Goal: Task Accomplishment & Management: Use online tool/utility

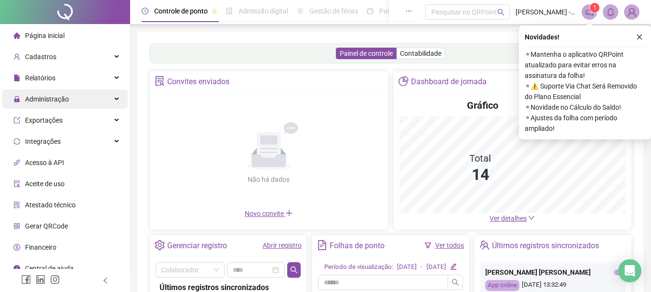
click at [63, 99] on span "Administração" at bounding box center [47, 99] width 44 height 8
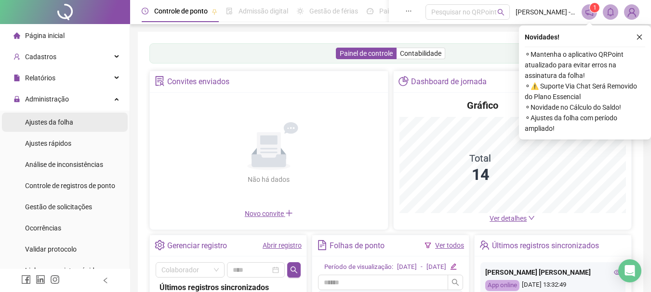
click at [67, 124] on span "Ajustes da folha" at bounding box center [49, 123] width 48 height 8
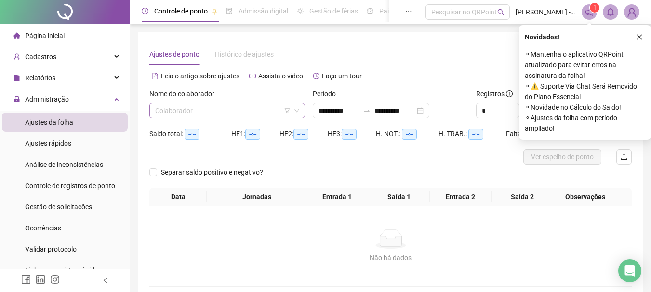
click at [188, 108] on input "search" at bounding box center [222, 111] width 135 height 14
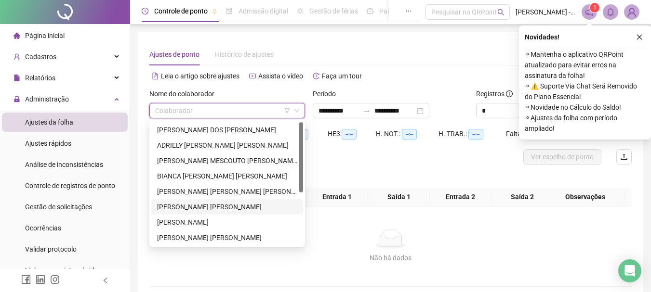
drag, startPoint x: 181, startPoint y: 205, endPoint x: 221, endPoint y: 205, distance: 40.5
click at [181, 204] on div "[PERSON_NAME] [PERSON_NAME]" at bounding box center [227, 207] width 140 height 11
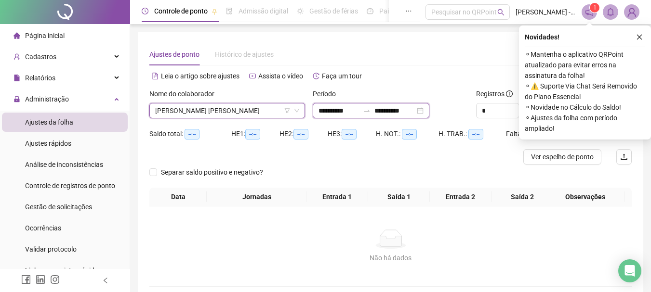
click at [415, 106] on input "**********" at bounding box center [394, 111] width 40 height 11
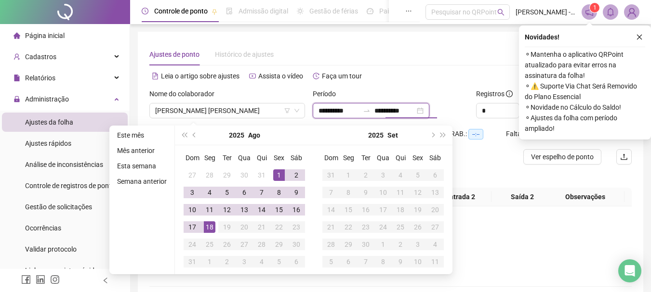
type input "**********"
click at [210, 228] on div "18" at bounding box center [210, 228] width 12 height 12
type input "**********"
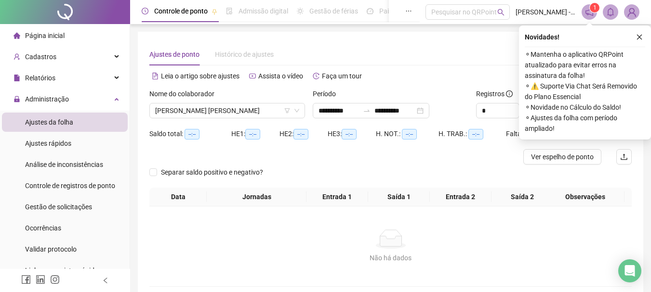
drag, startPoint x: 641, startPoint y: 32, endPoint x: 560, endPoint y: 89, distance: 99.3
click at [640, 35] on button "button" at bounding box center [640, 37] width 12 height 12
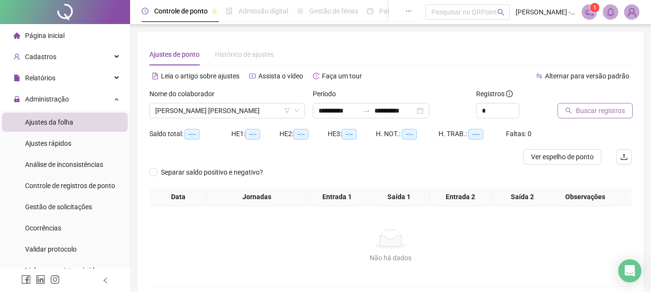
click at [576, 105] on button "Buscar registros" at bounding box center [594, 110] width 75 height 15
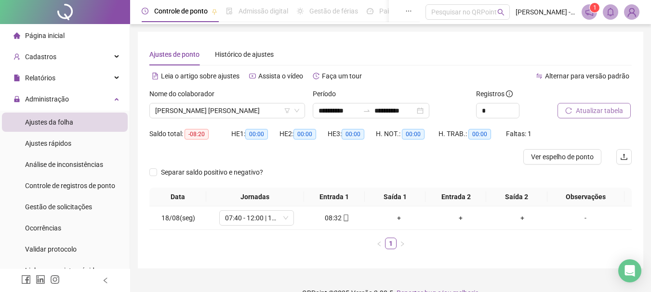
click at [578, 105] on button "Atualizar tabela" at bounding box center [593, 110] width 73 height 15
click at [222, 111] on span "[PERSON_NAME] [PERSON_NAME]" at bounding box center [227, 111] width 144 height 14
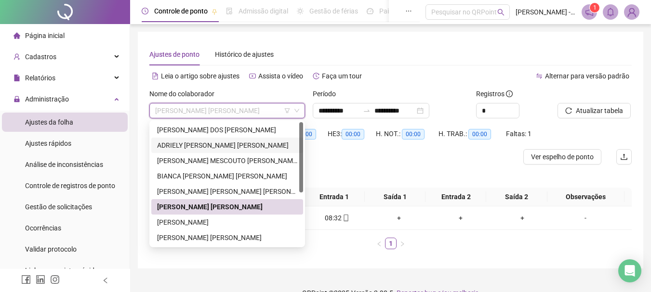
drag, startPoint x: 203, startPoint y: 148, endPoint x: 269, endPoint y: 124, distance: 69.6
click at [213, 145] on div "ADRIELY [PERSON_NAME] [PERSON_NAME]" at bounding box center [227, 145] width 140 height 11
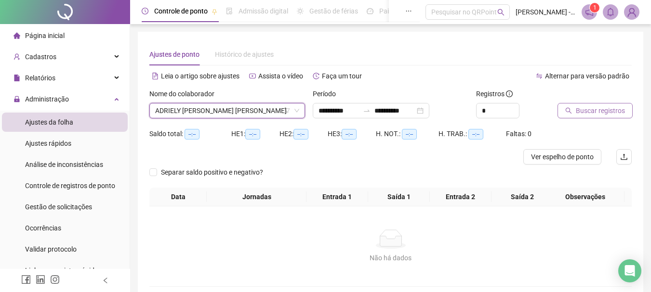
click at [570, 114] on icon "search" at bounding box center [568, 110] width 7 height 7
